Goal: Information Seeking & Learning: Learn about a topic

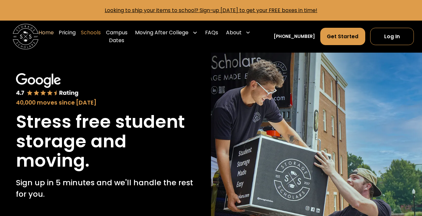
click at [97, 34] on link "Schools" at bounding box center [91, 36] width 20 height 25
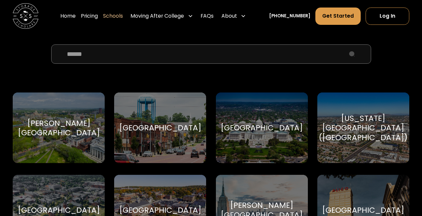
scroll to position [220, 0]
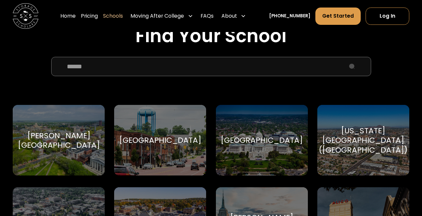
click at [237, 65] on input "School Select Form" at bounding box center [211, 66] width 320 height 19
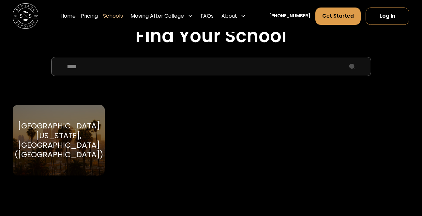
type input "****"
click at [69, 147] on div "University of California, Los Angeles (UCLA)" at bounding box center [58, 140] width 89 height 39
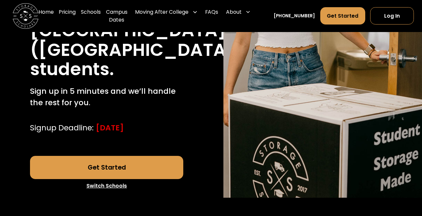
scroll to position [173, 0]
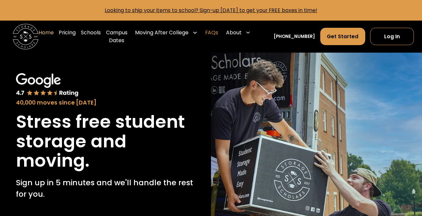
click at [218, 35] on link "FAQs" at bounding box center [211, 36] width 13 height 25
